Goal: Transaction & Acquisition: Purchase product/service

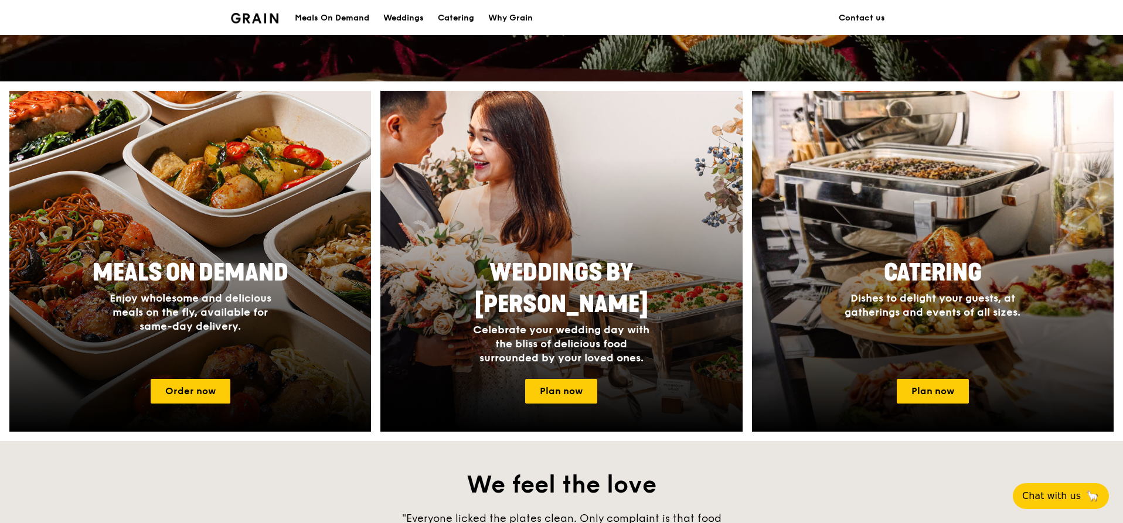
scroll to position [410, 0]
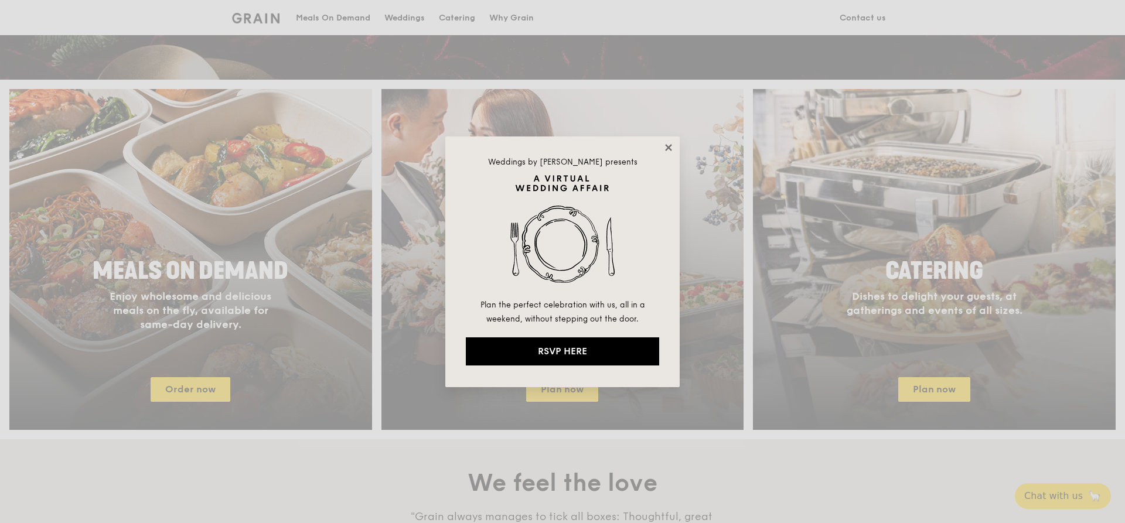
click at [672, 144] on icon at bounding box center [669, 147] width 11 height 11
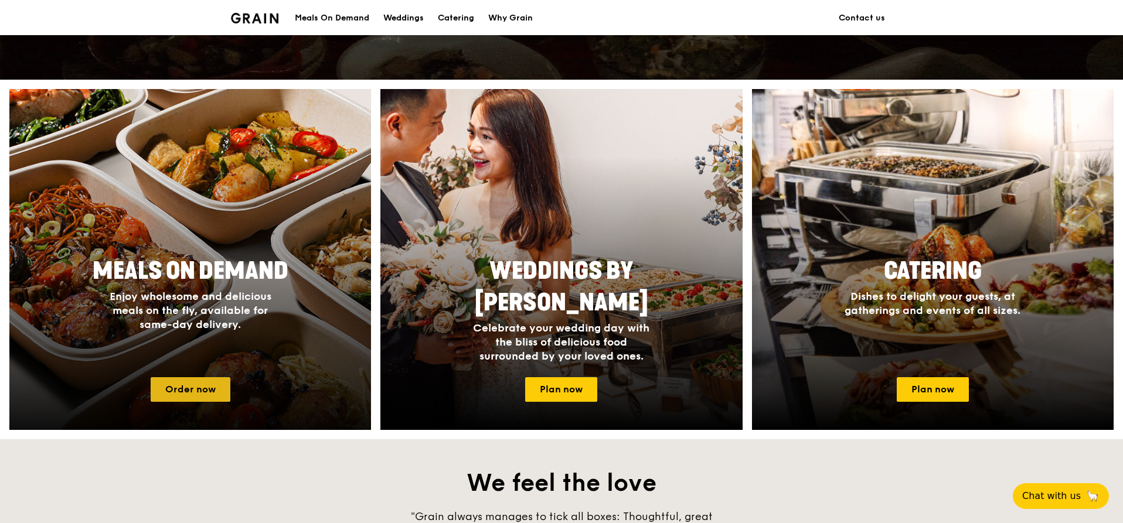
click at [196, 385] on link "Order now" at bounding box center [191, 389] width 80 height 25
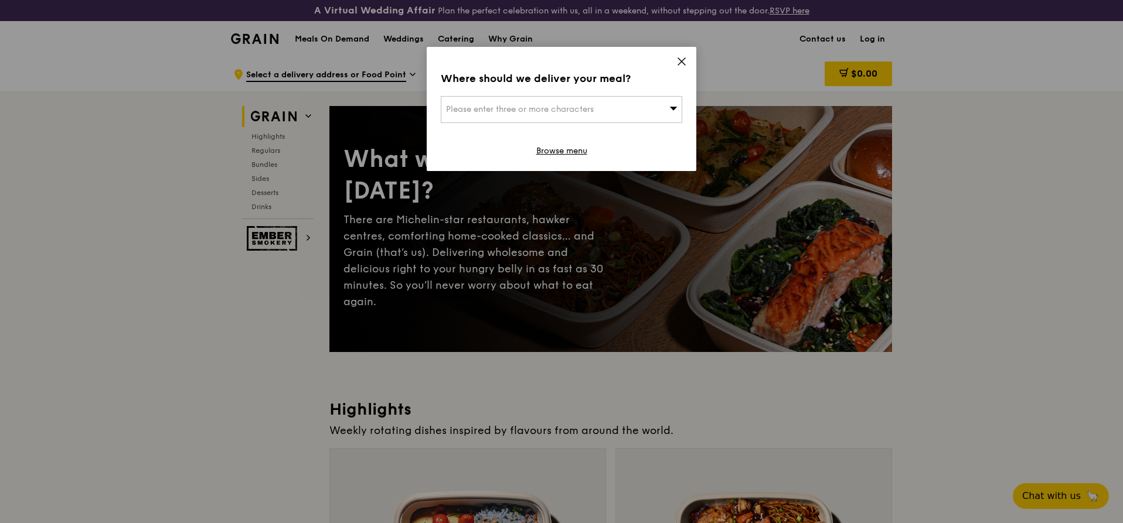
click at [685, 62] on icon at bounding box center [681, 61] width 11 height 11
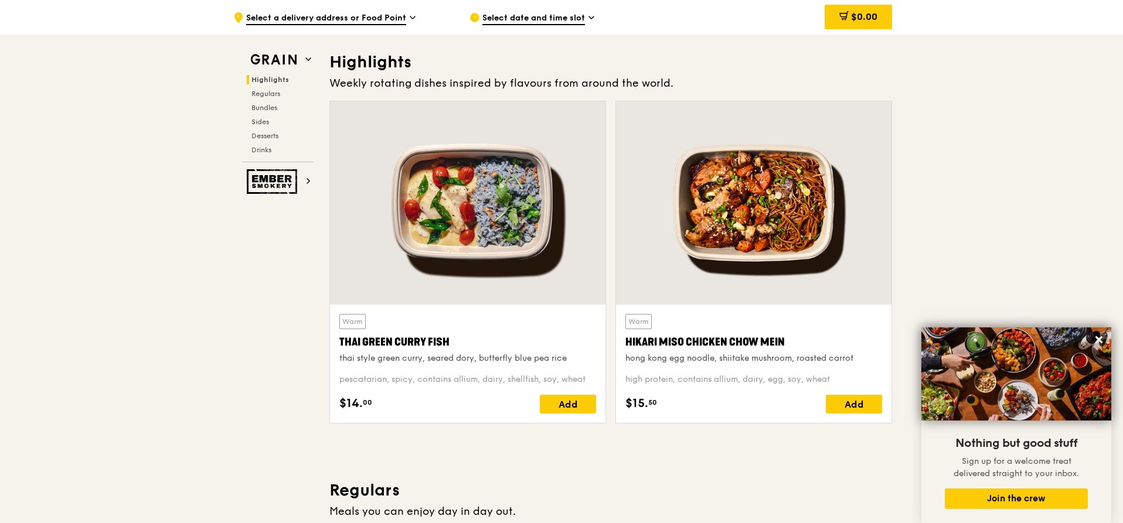
scroll to position [352, 0]
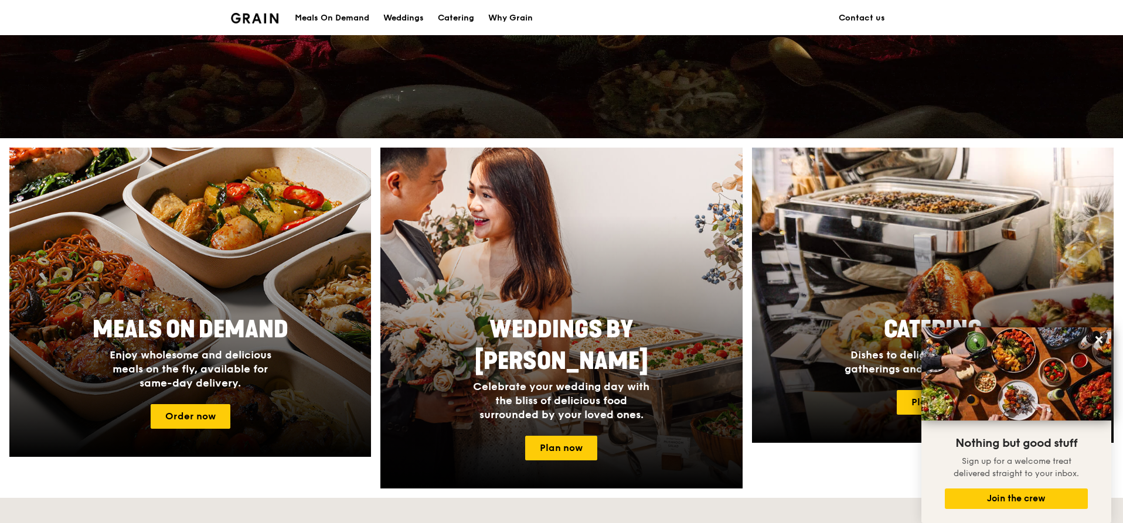
scroll to position [410, 0]
